Goal: Navigation & Orientation: Understand site structure

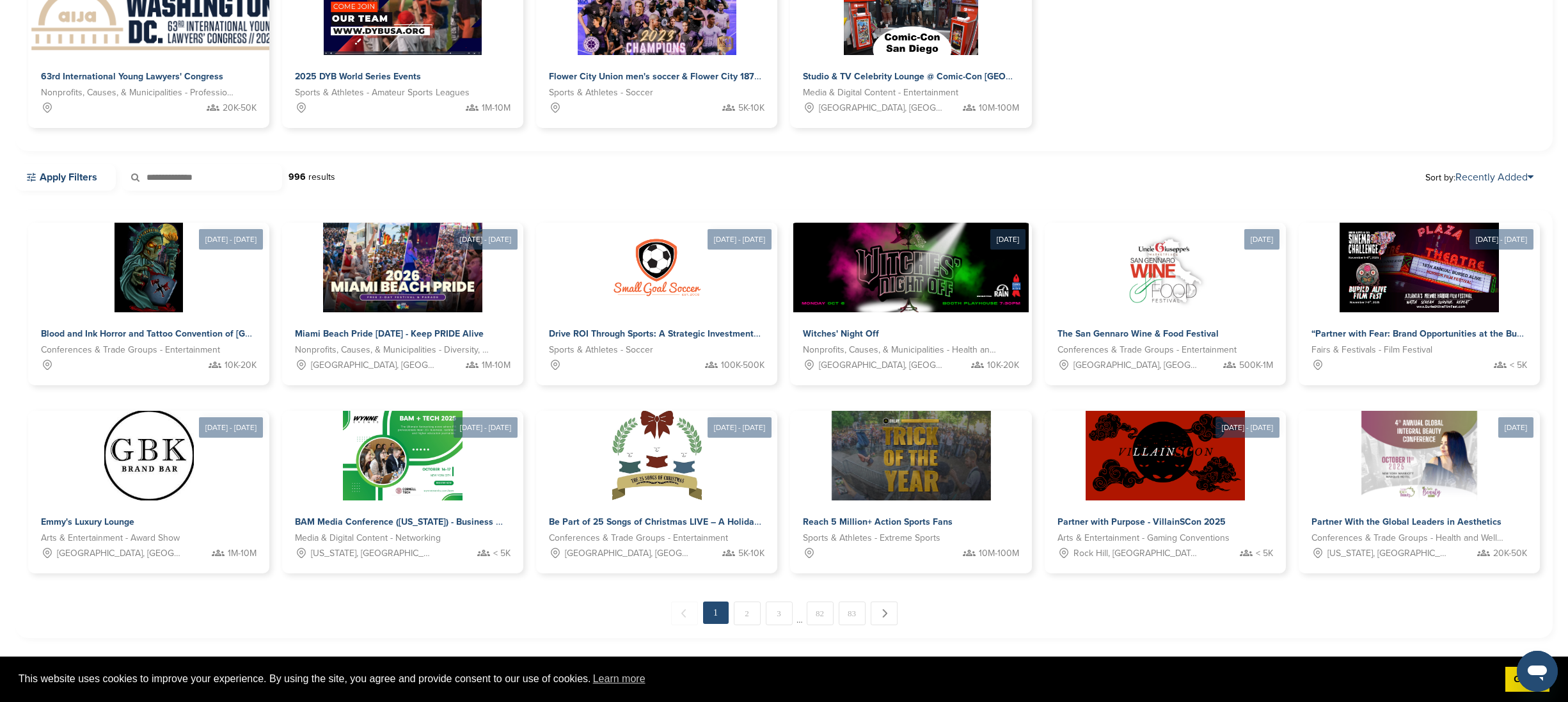
scroll to position [244, 0]
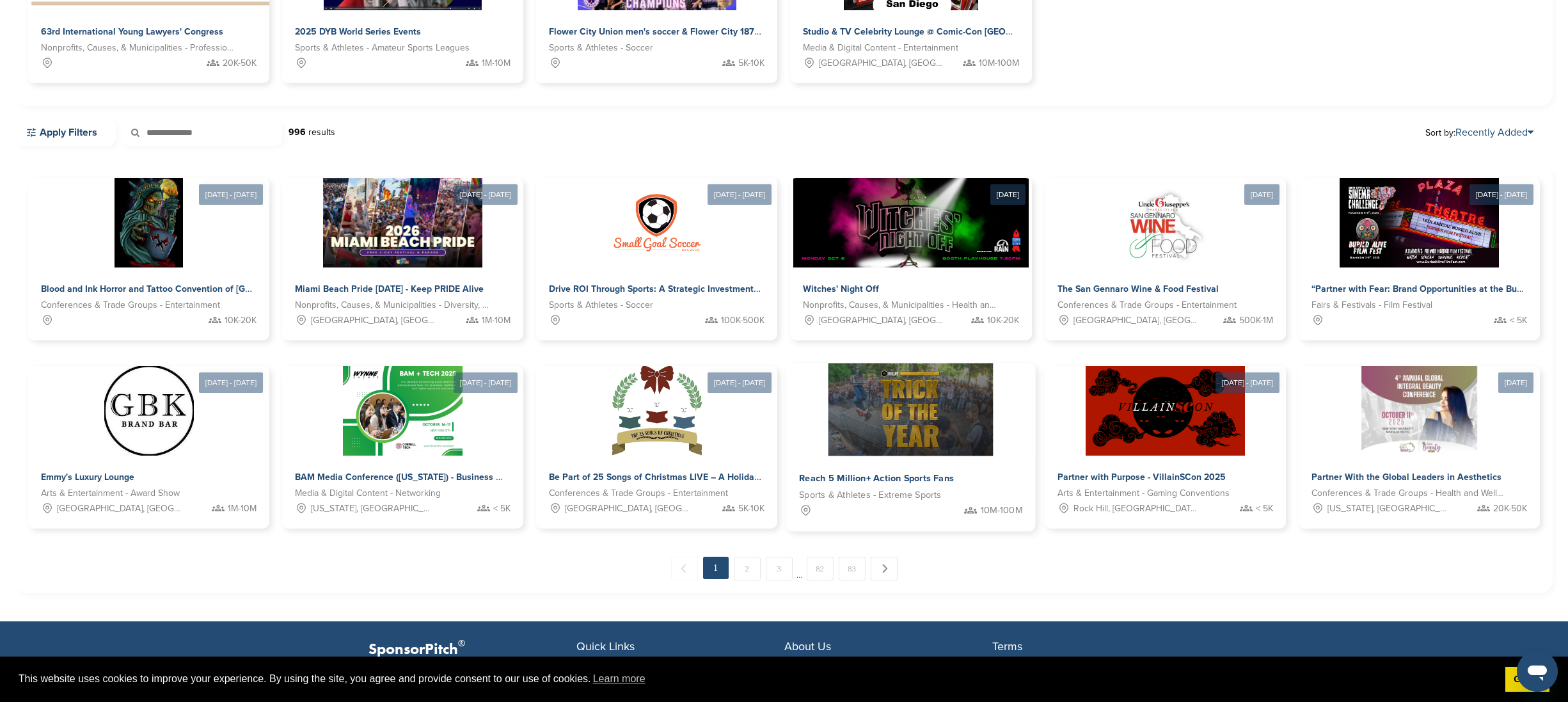
click at [930, 424] on img at bounding box center [911, 410] width 165 height 93
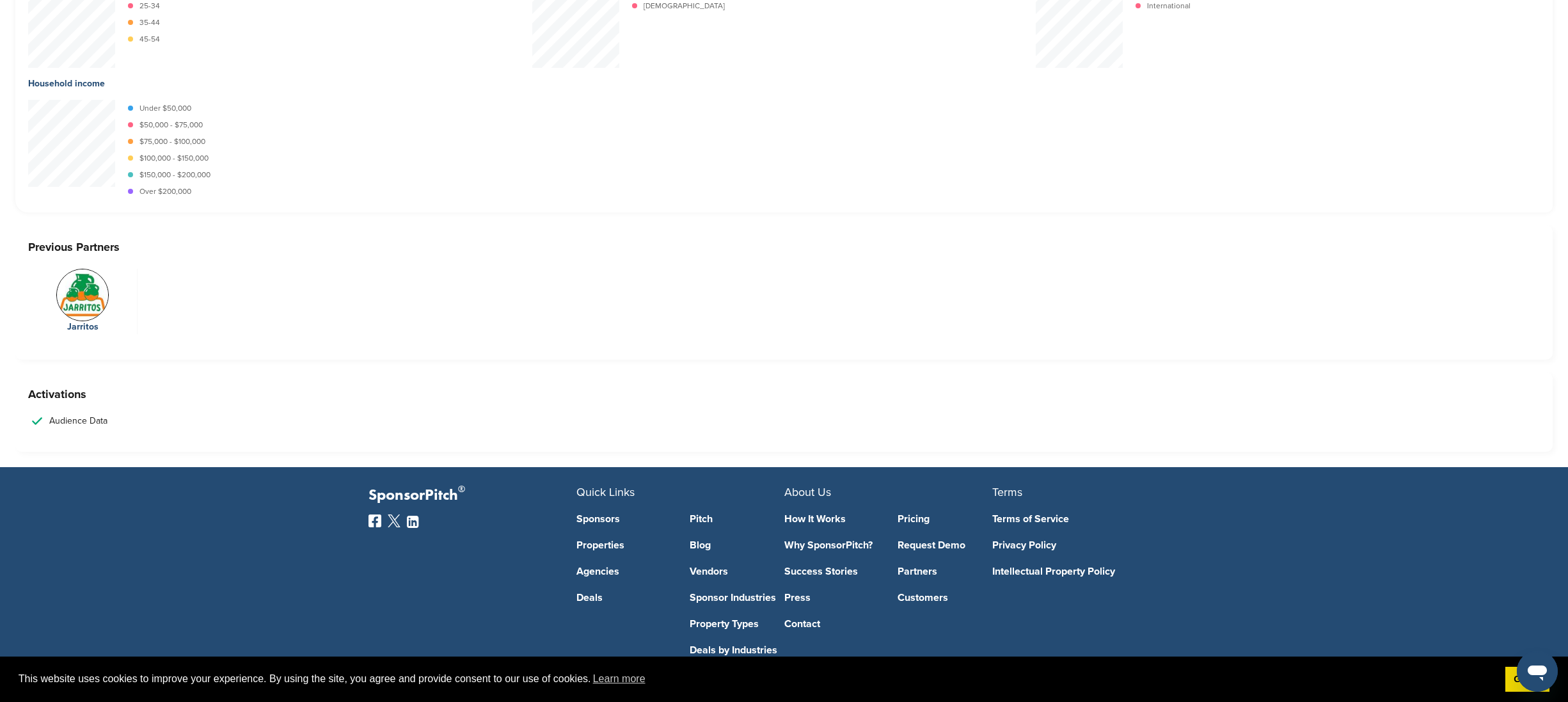
scroll to position [1965, 0]
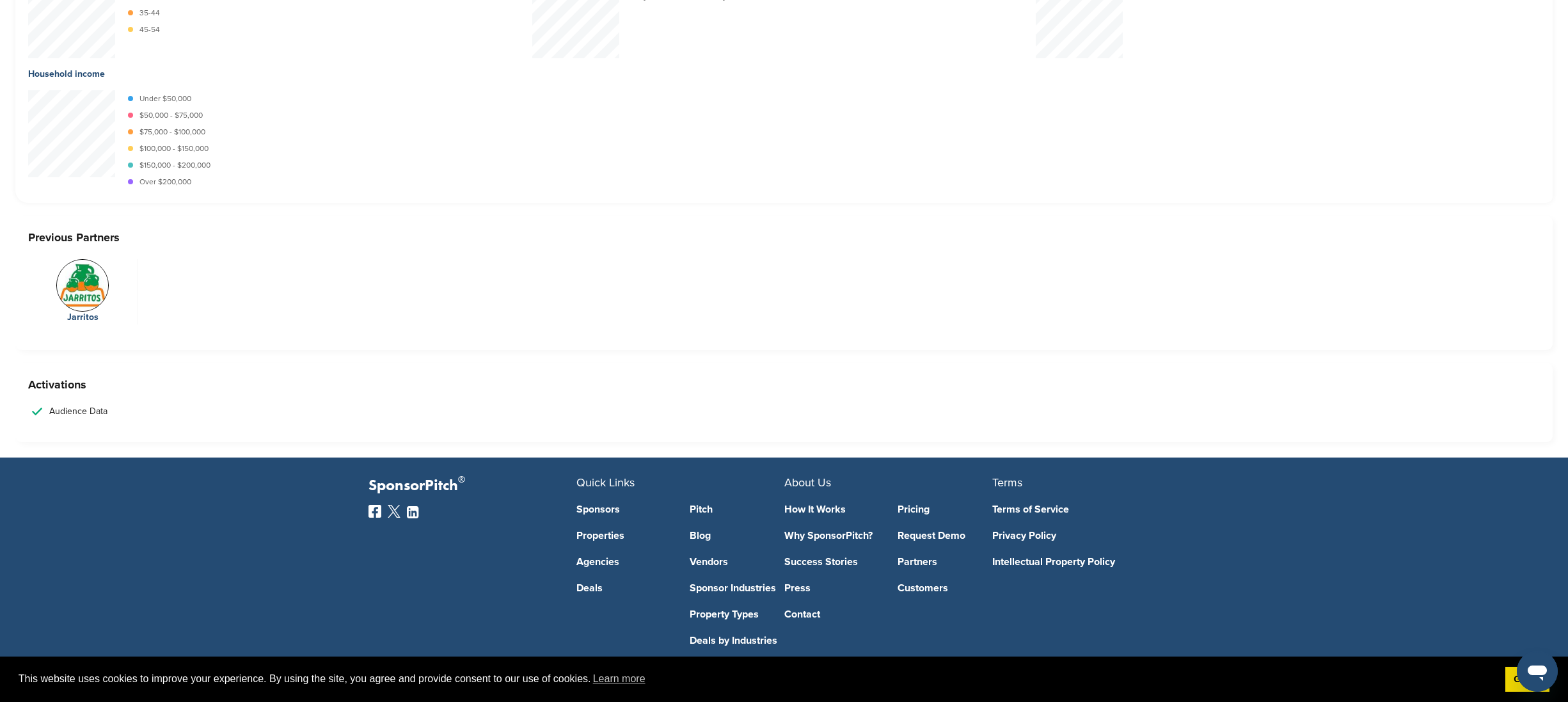
click at [609, 511] on link "Sponsors" at bounding box center [623, 509] width 95 height 10
click at [801, 588] on link "Press" at bounding box center [832, 588] width 95 height 10
click at [921, 510] on link "Pricing" at bounding box center [945, 509] width 95 height 10
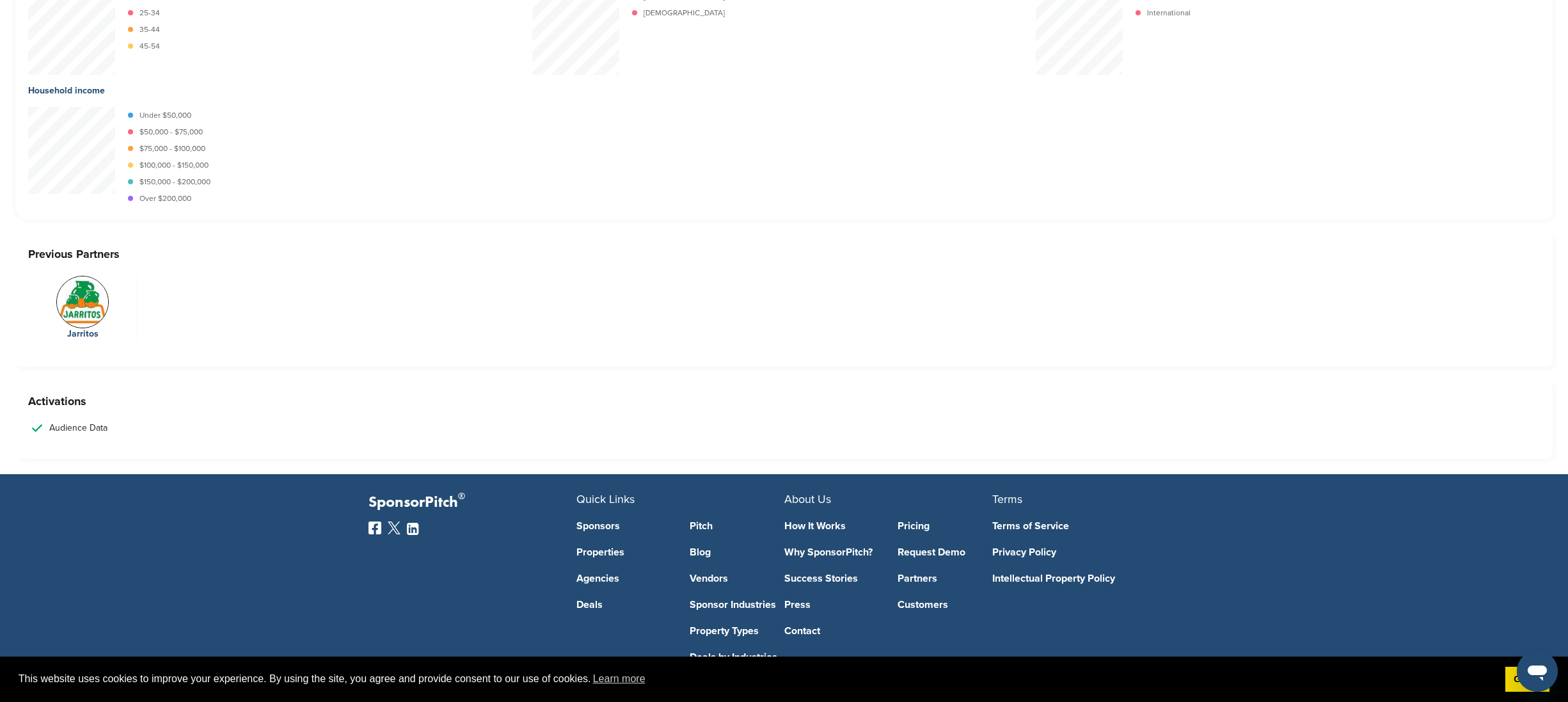
scroll to position [2015, 0]
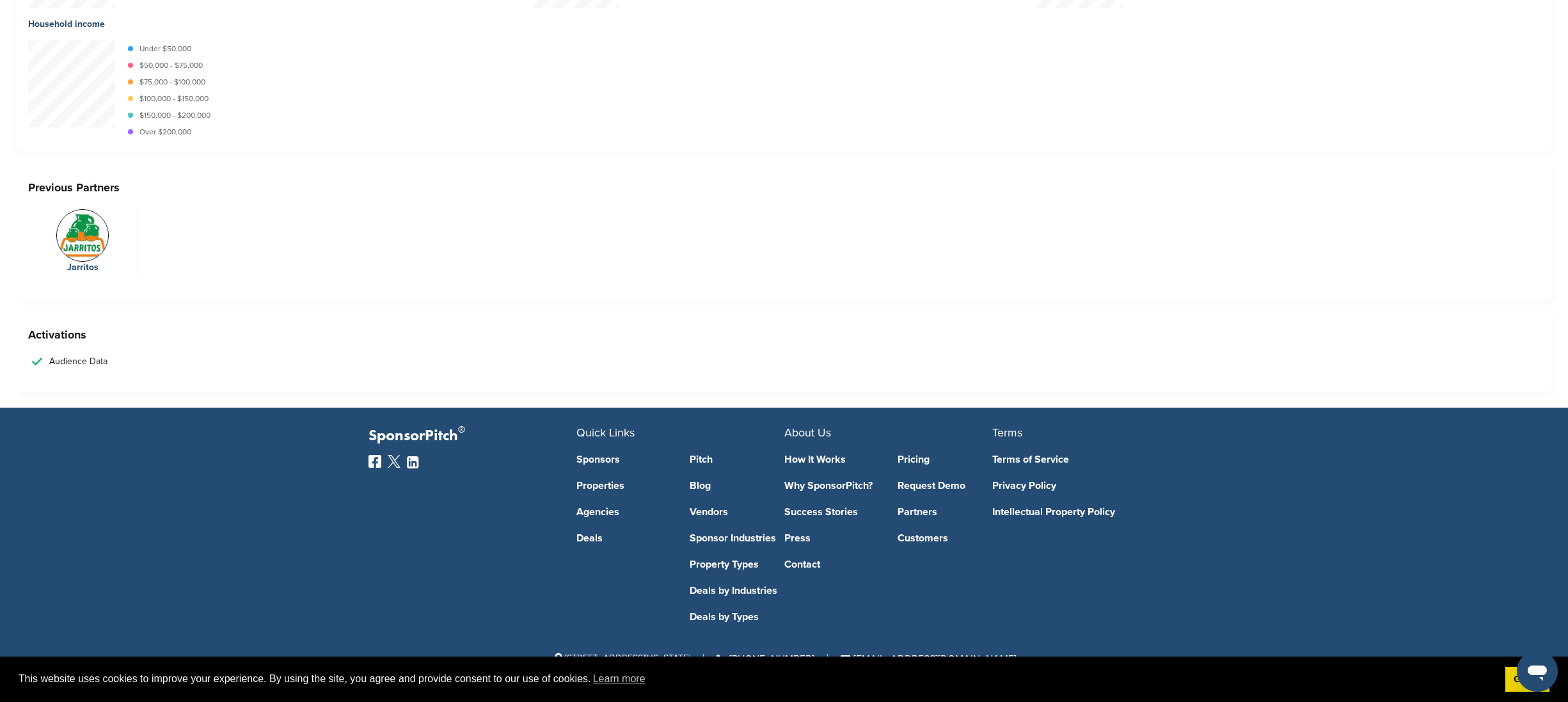
click at [589, 535] on link "Deals" at bounding box center [623, 538] width 95 height 10
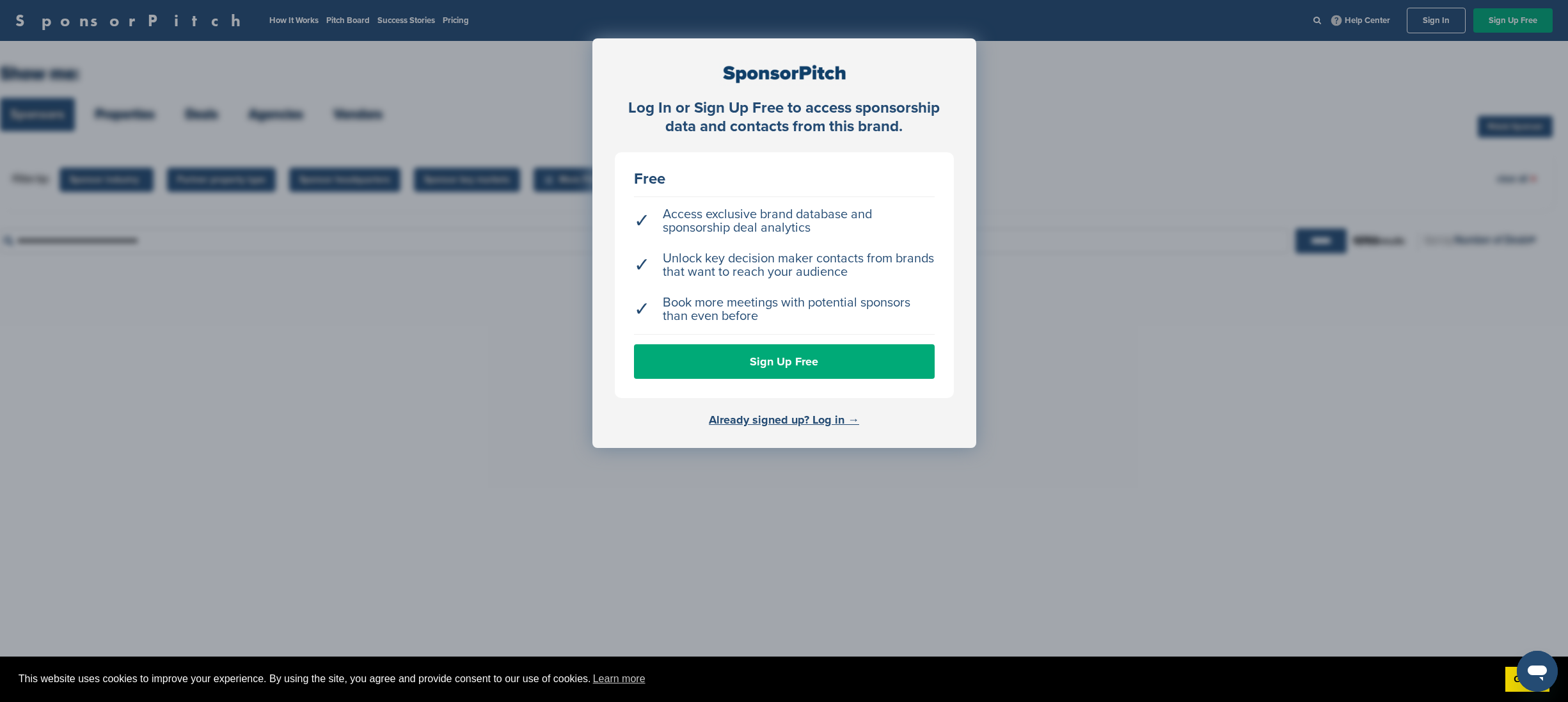
click at [1072, 339] on div "Log In or Sign Up Free to access sponsorship data and contacts from this brand.…" at bounding box center [784, 383] width 1568 height 766
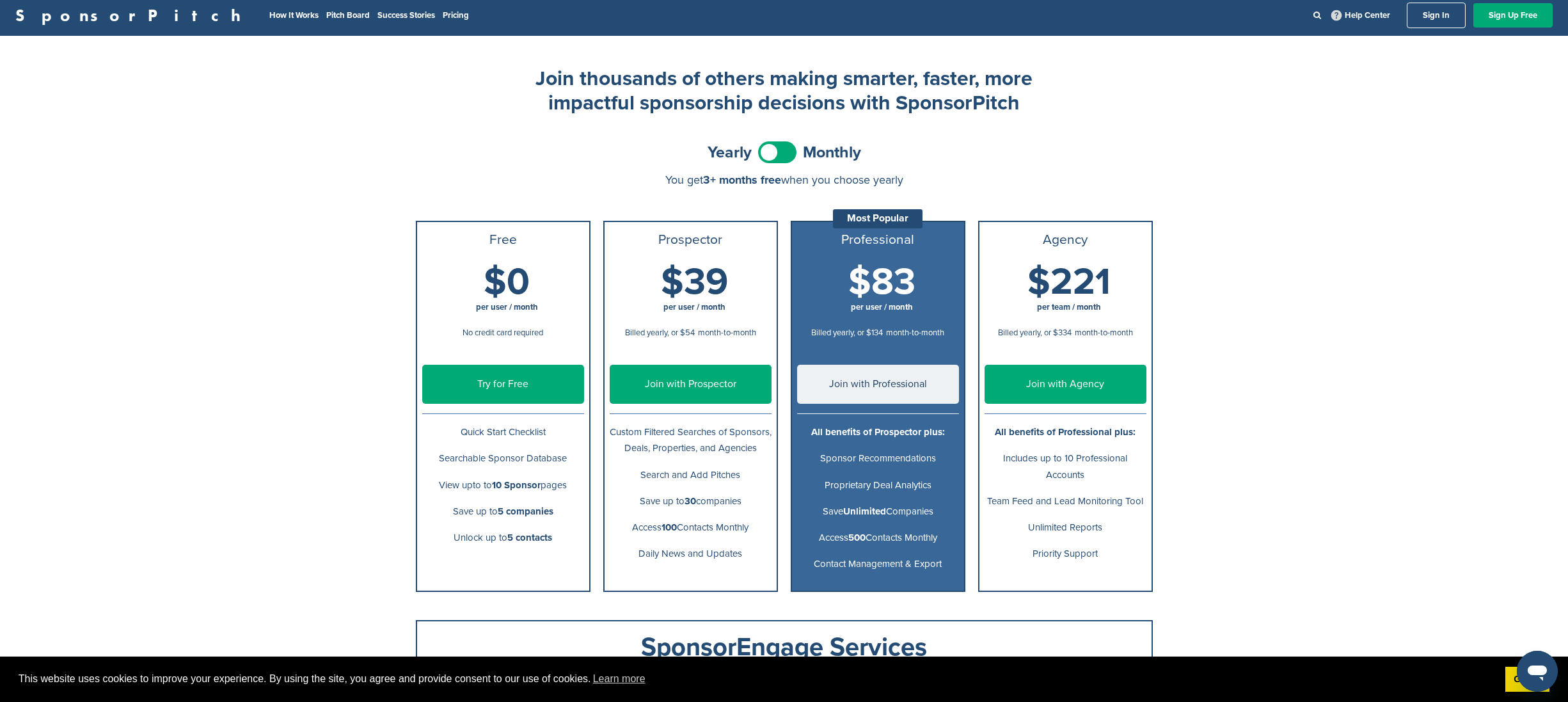
scroll to position [8, 0]
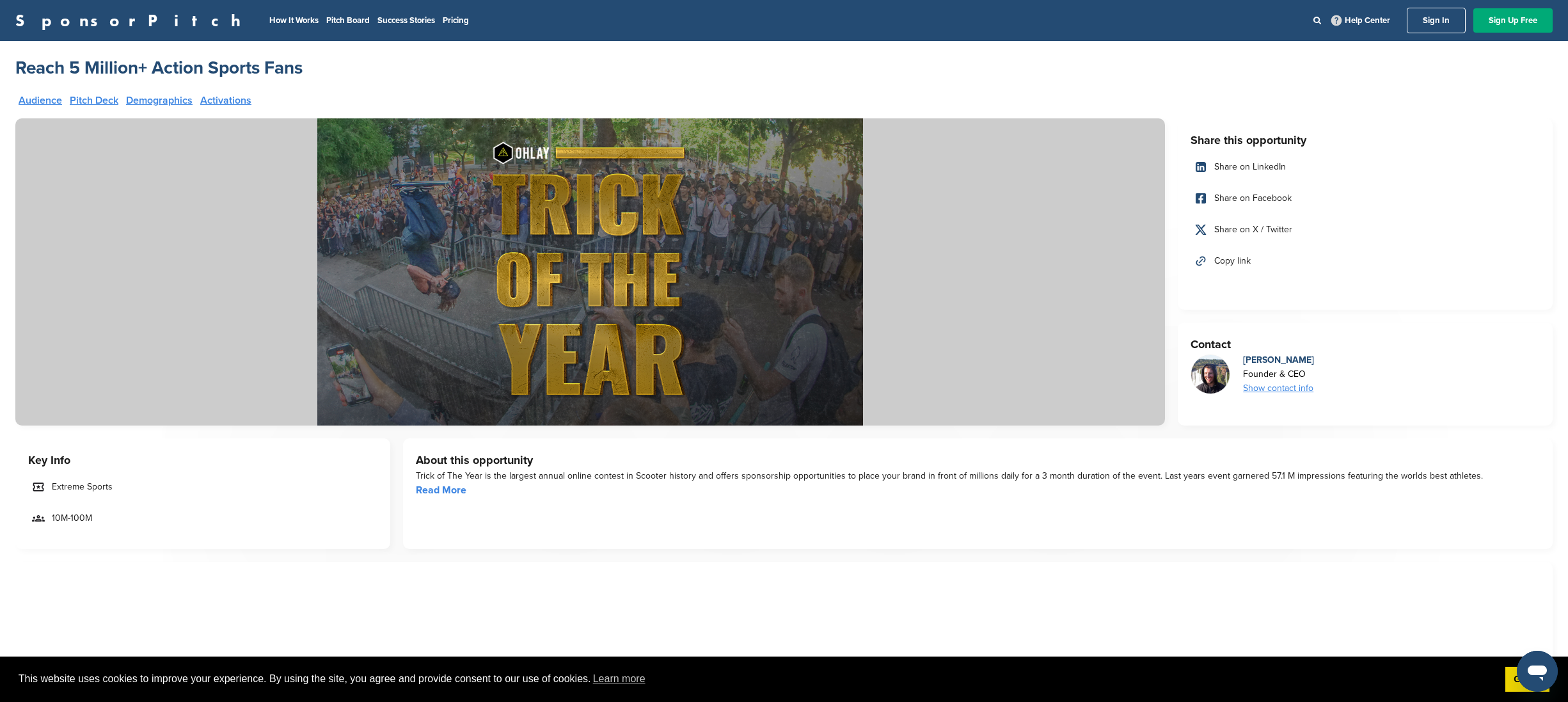
click at [70, 20] on link "SponsorPitch" at bounding box center [132, 20] width 234 height 17
